Goal: Check status: Check status

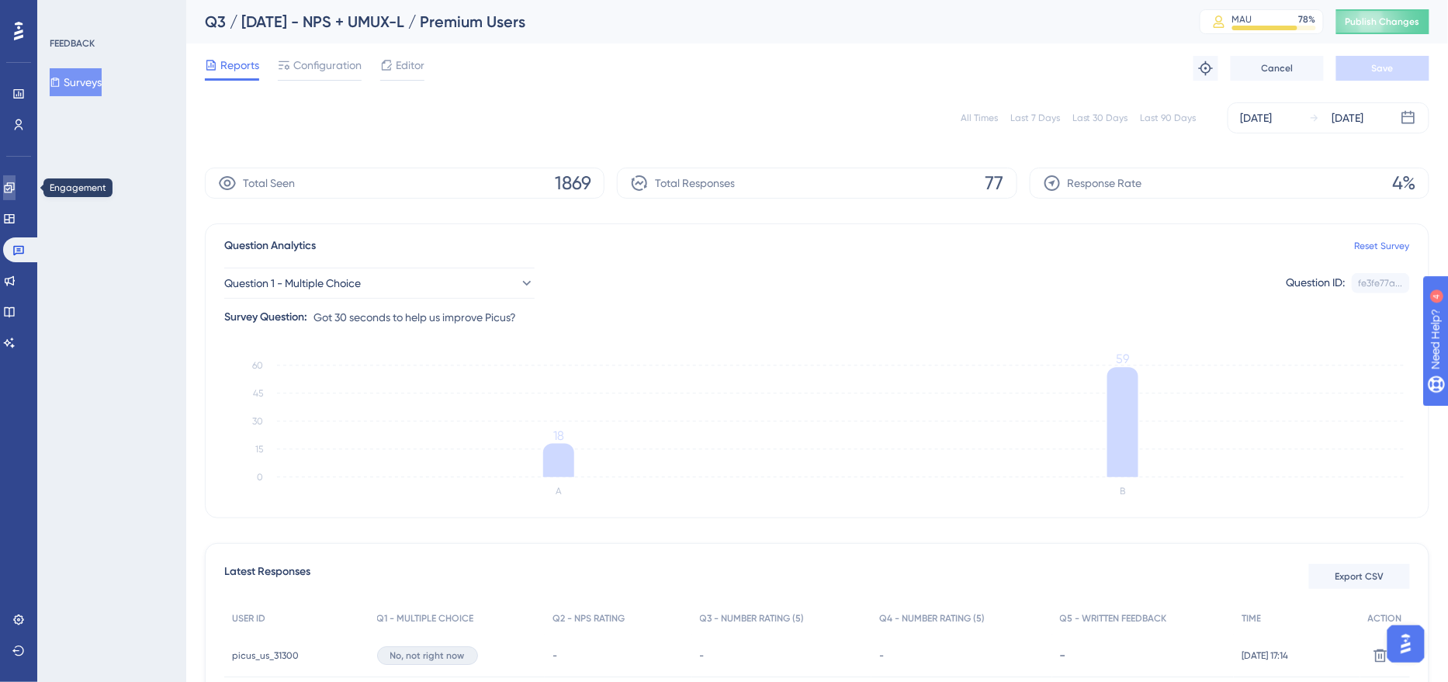
click at [16, 184] on icon at bounding box center [9, 188] width 12 height 12
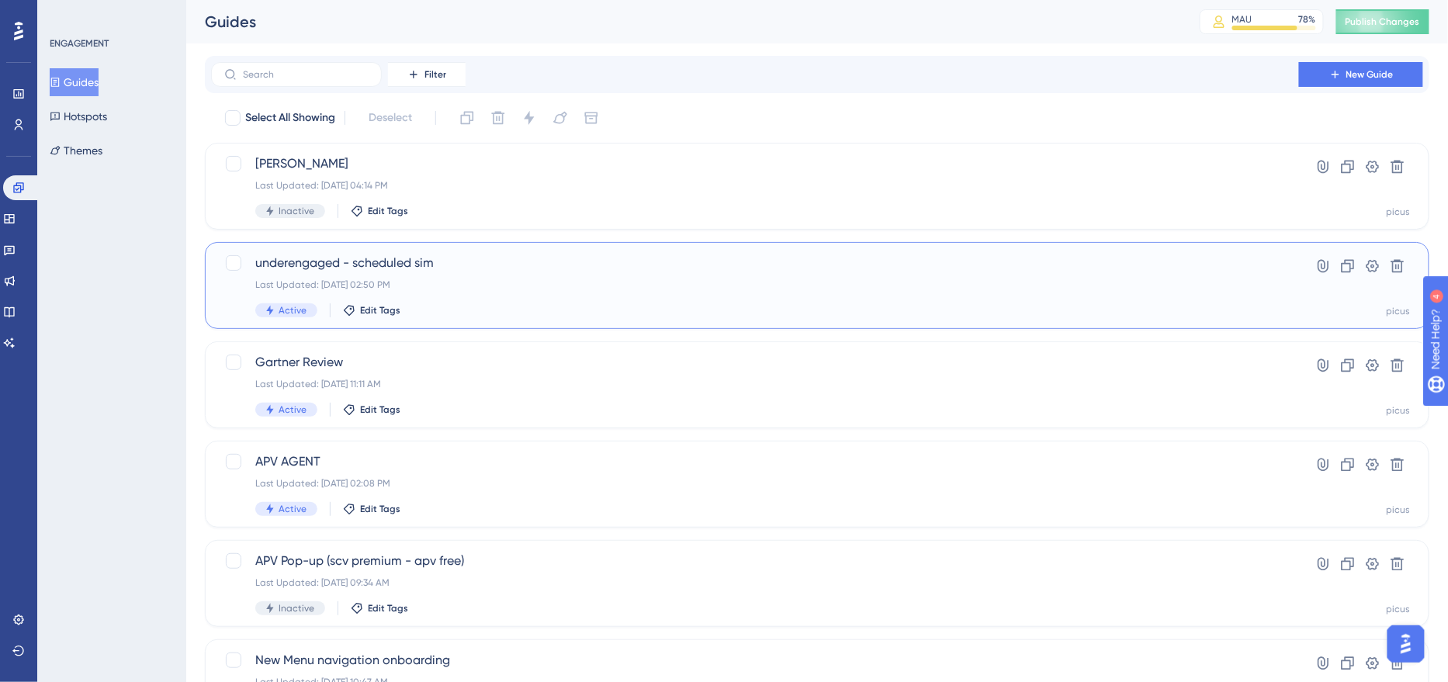
click at [484, 288] on div "Last Updated: [DATE] 02:50 PM" at bounding box center [755, 285] width 1000 height 12
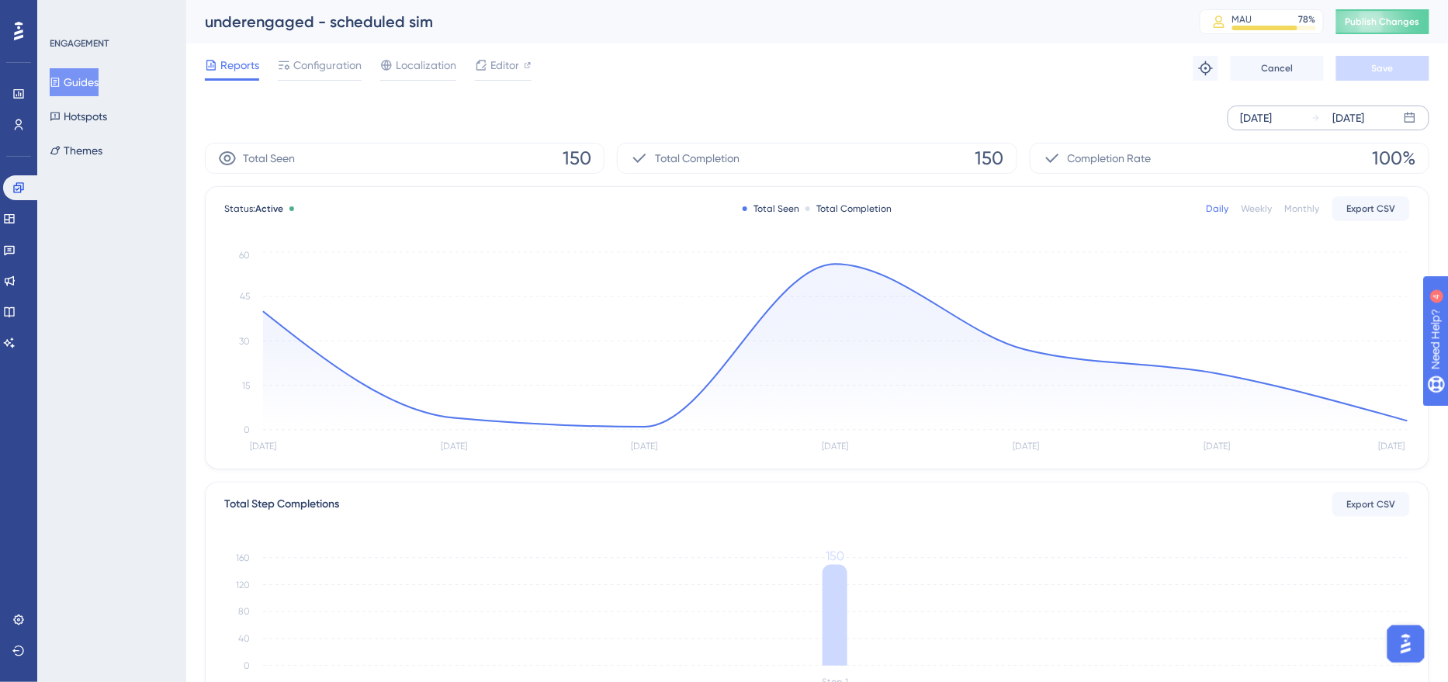
click at [1269, 119] on div "[DATE]" at bounding box center [1257, 118] width 32 height 19
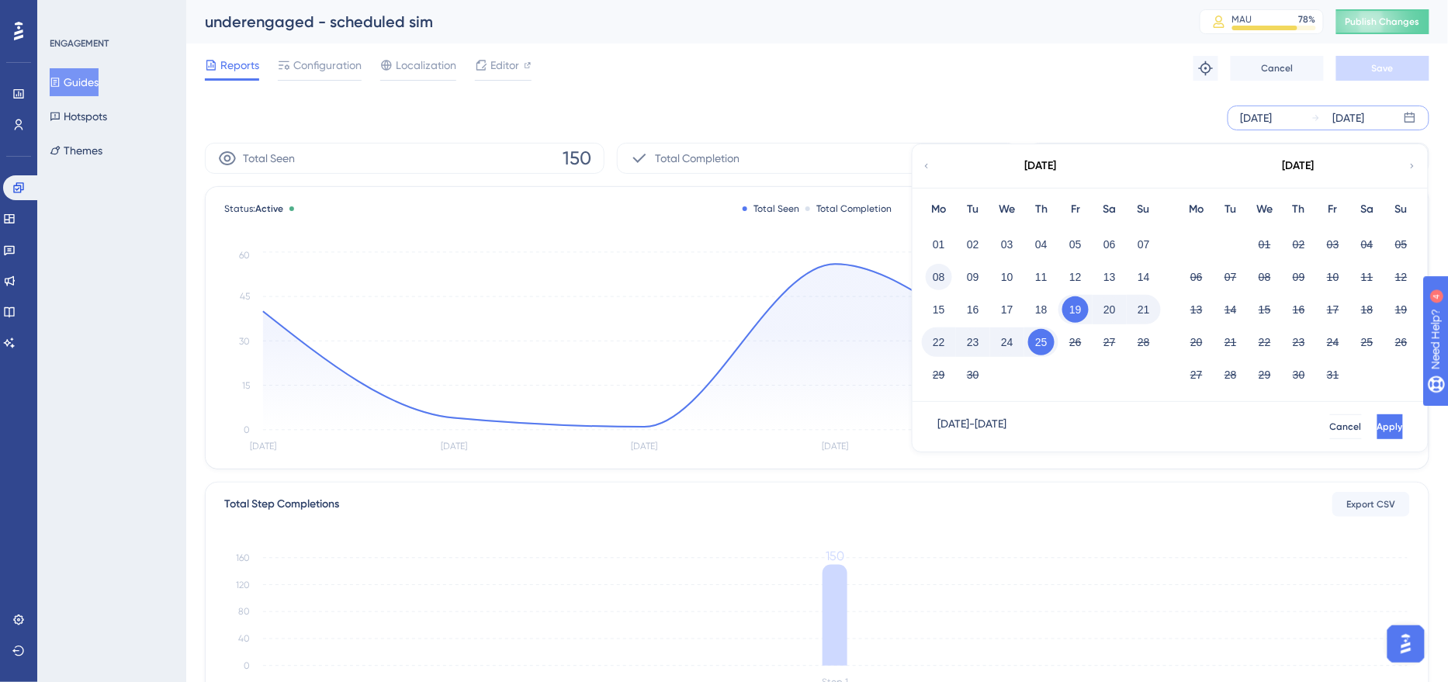
click at [941, 276] on button "08" at bounding box center [939, 277] width 26 height 26
click at [1378, 419] on button "Apply" at bounding box center [1391, 427] width 26 height 25
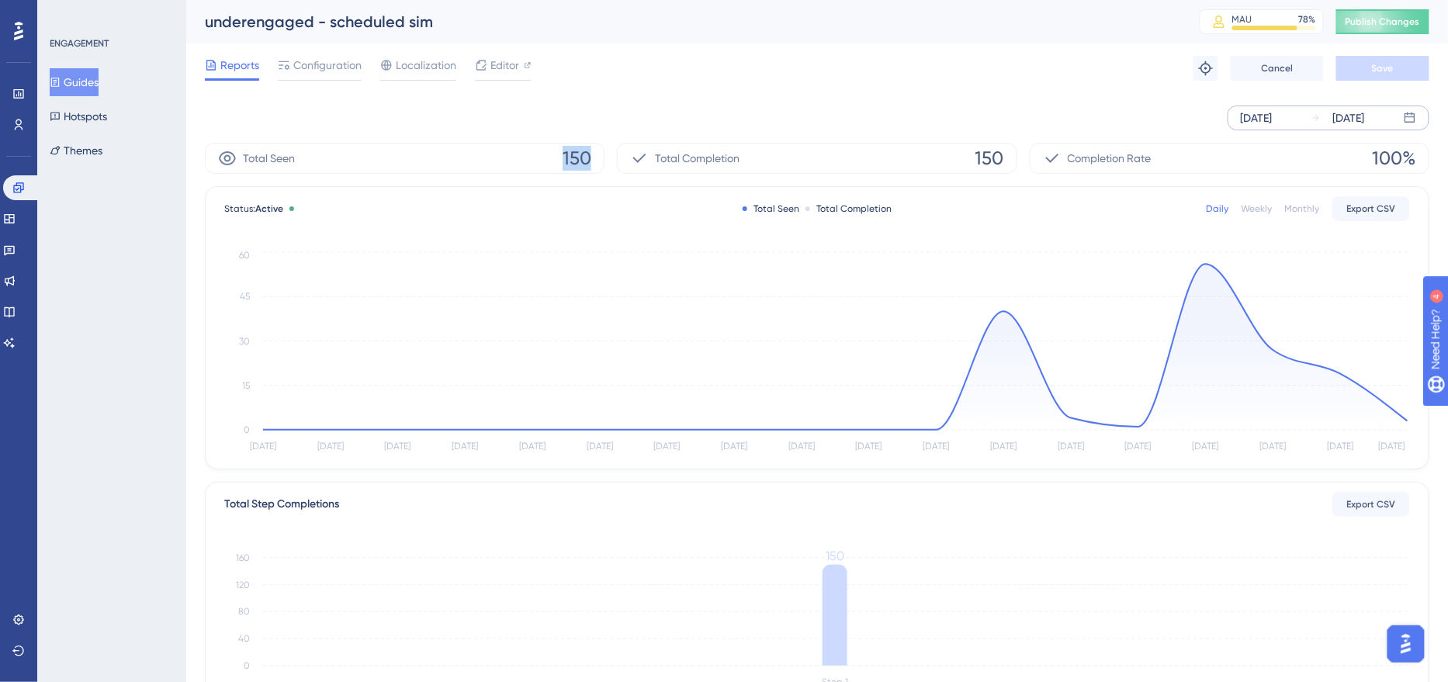
drag, startPoint x: 542, startPoint y: 152, endPoint x: 603, endPoint y: 156, distance: 61.4
click at [603, 156] on div "Total Seen 150" at bounding box center [405, 158] width 400 height 31
click at [1273, 121] on div "[DATE]" at bounding box center [1257, 118] width 32 height 19
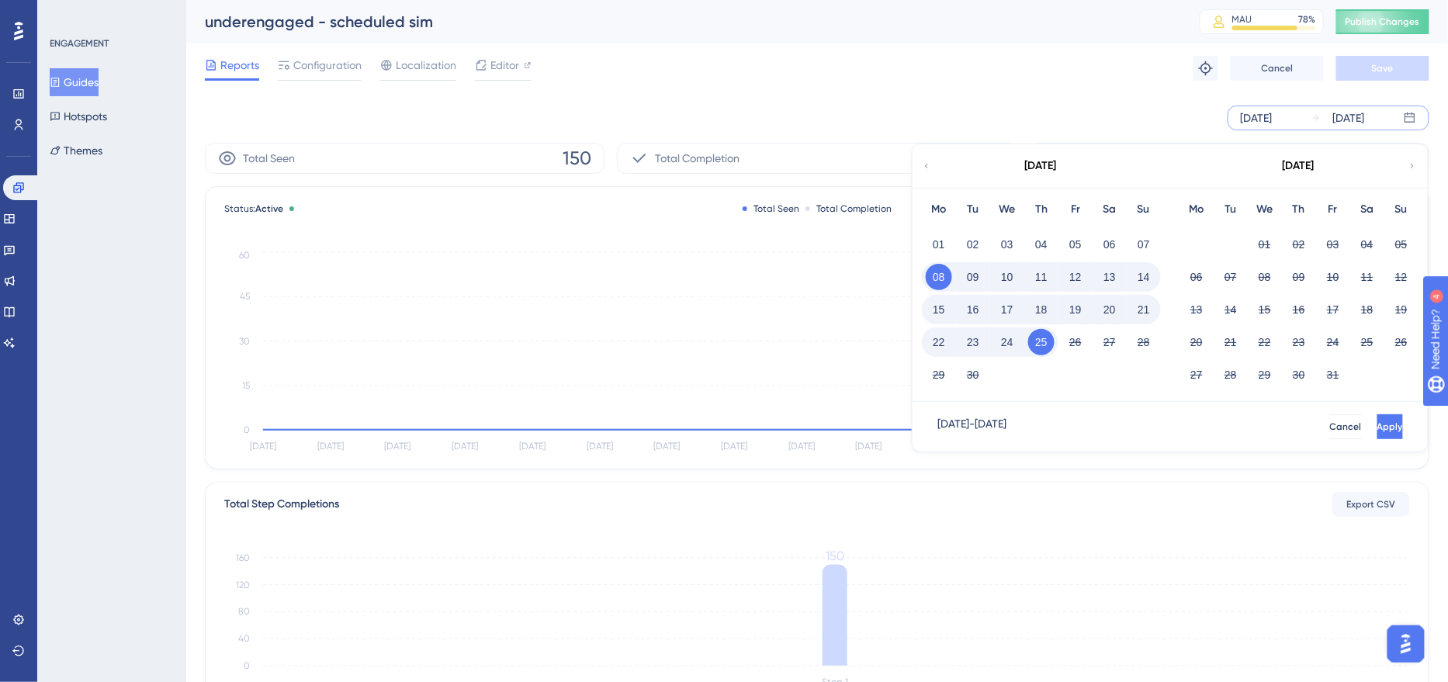
click at [1046, 309] on button "18" at bounding box center [1041, 310] width 26 height 26
click at [1378, 428] on span "Apply" at bounding box center [1391, 427] width 26 height 12
